Goal: Feedback & Contribution: Submit feedback/report problem

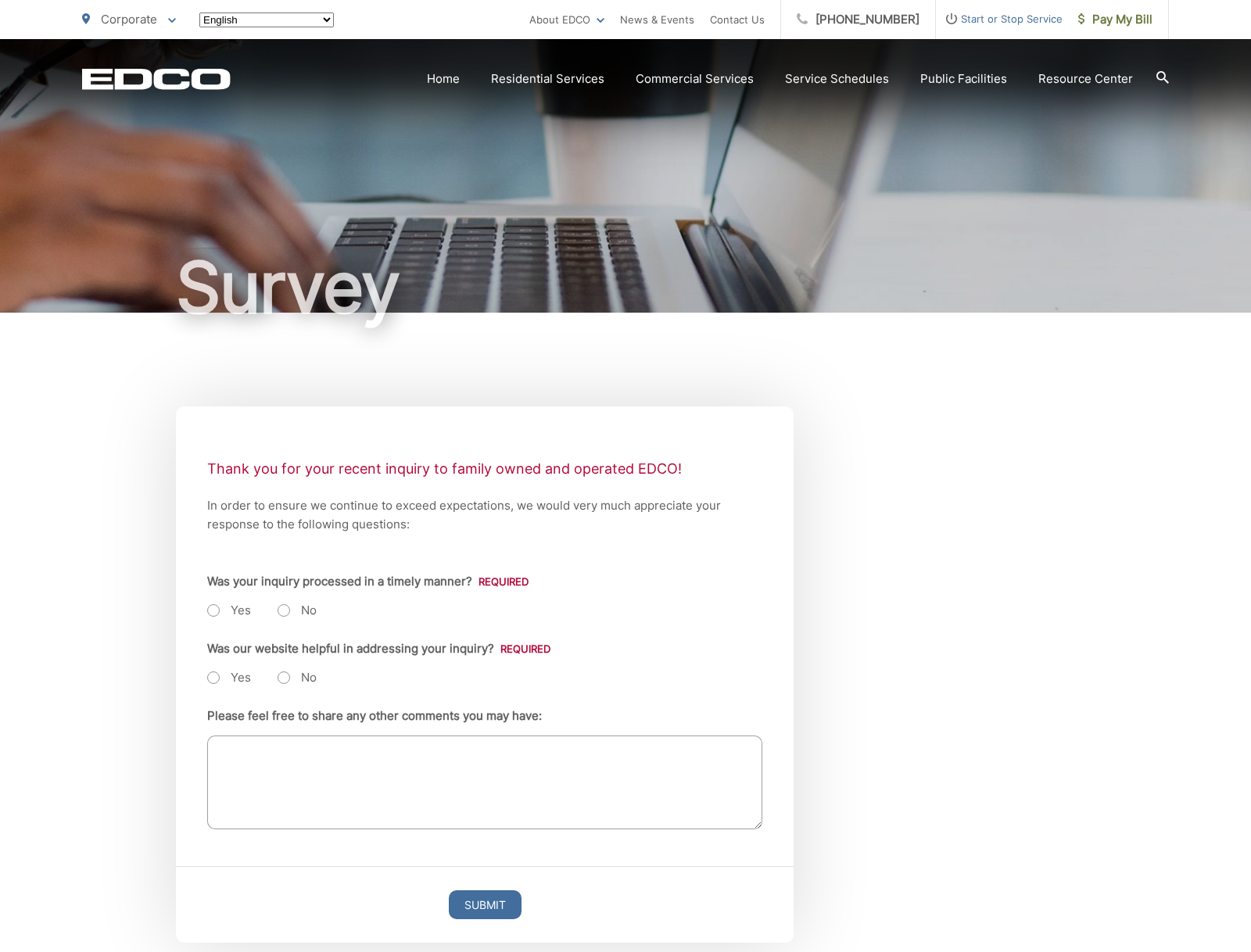
radio input "true"
click at [0, 0] on input "Name" at bounding box center [0, 0] width 0 height 0
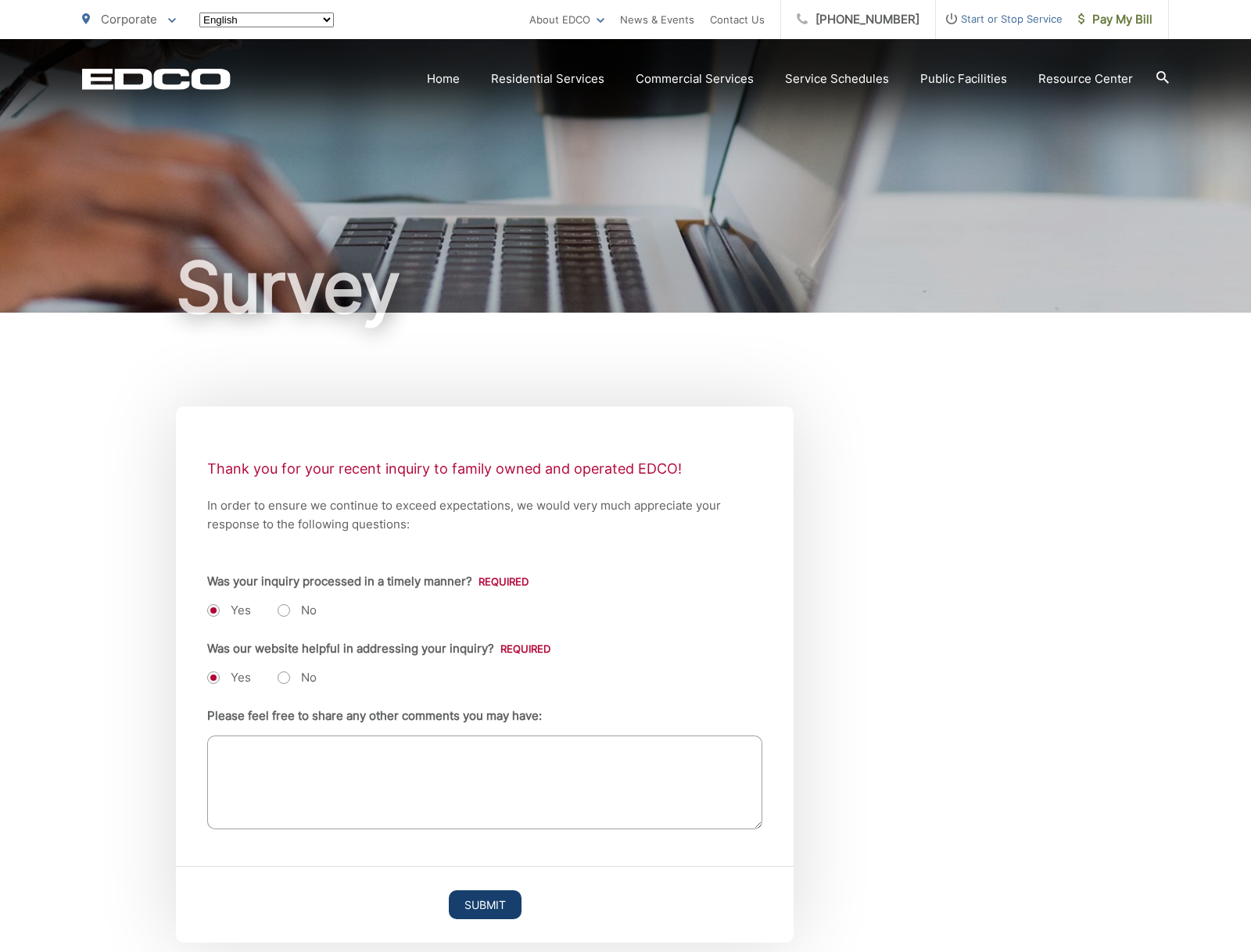
type input "bryce"
click at [449, 890] on input "Submit" at bounding box center [485, 905] width 73 height 29
